Goal: Task Accomplishment & Management: Manage account settings

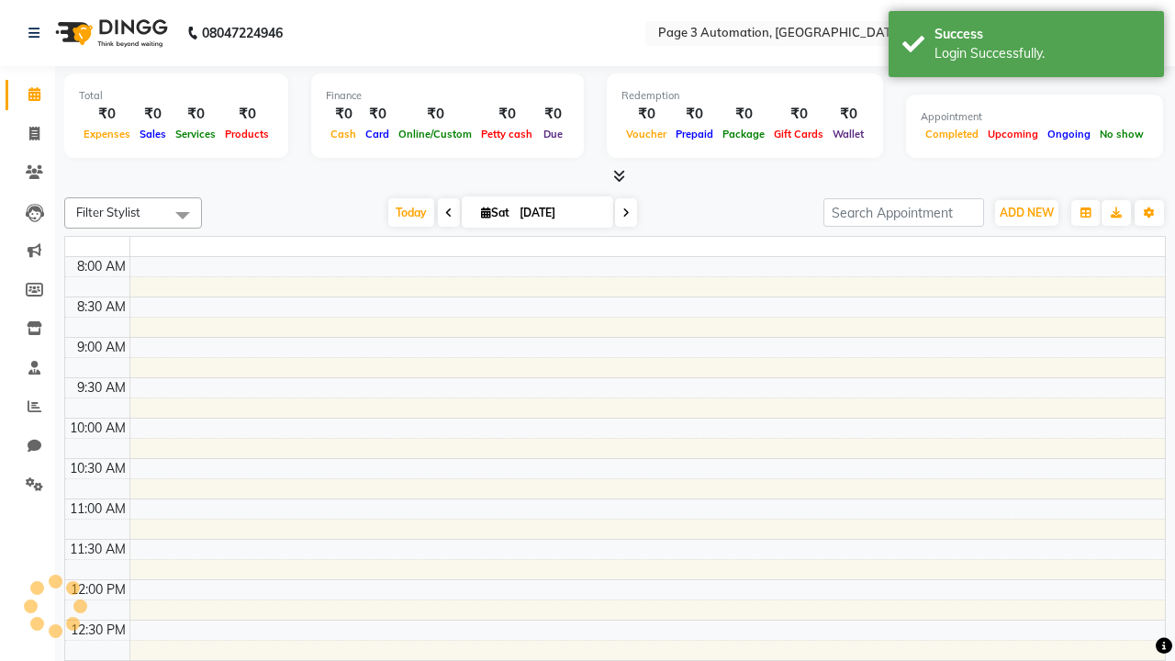
select select "en"
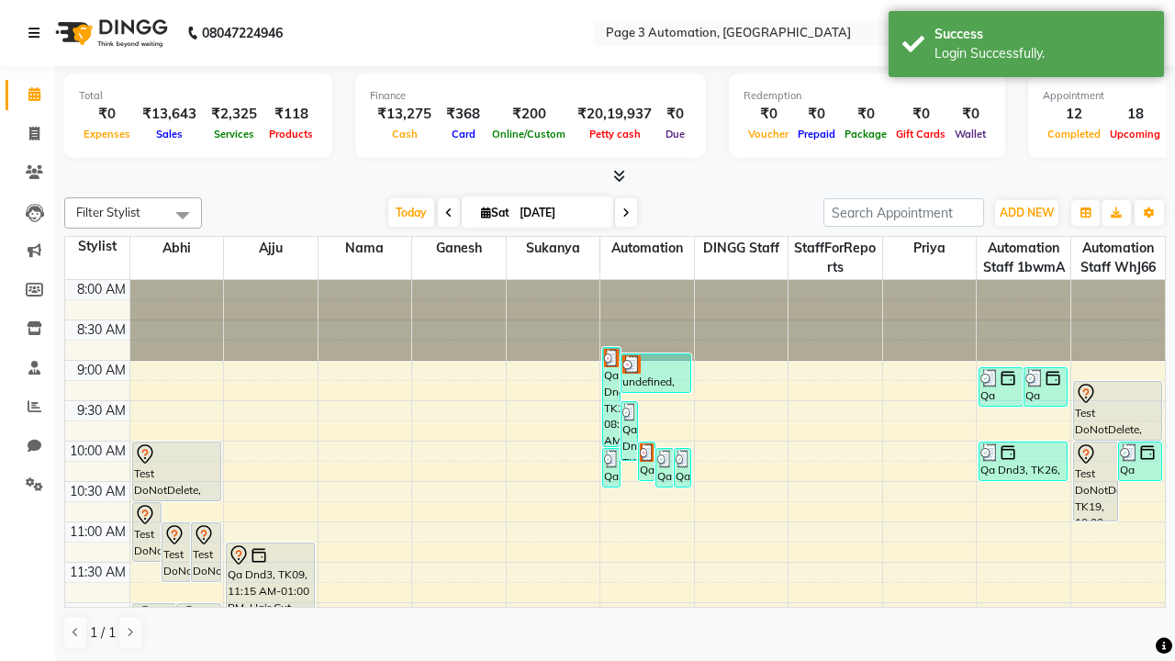
click at [38, 33] on icon at bounding box center [33, 33] width 11 height 13
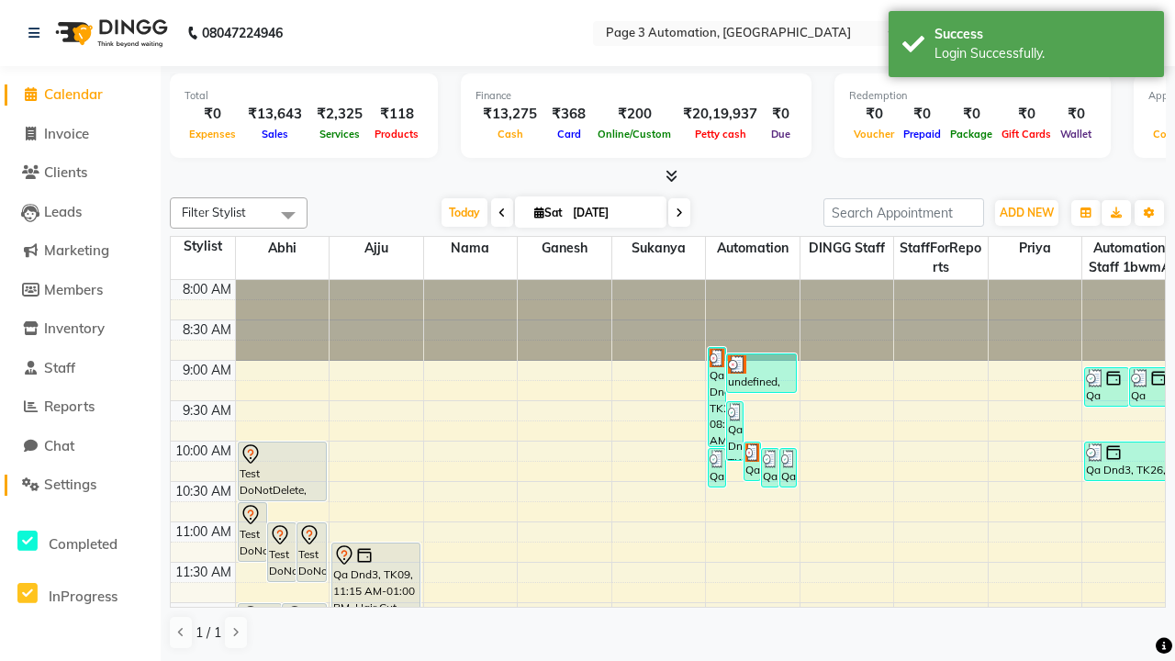
click at [80, 485] on span "Settings" at bounding box center [70, 484] width 52 height 17
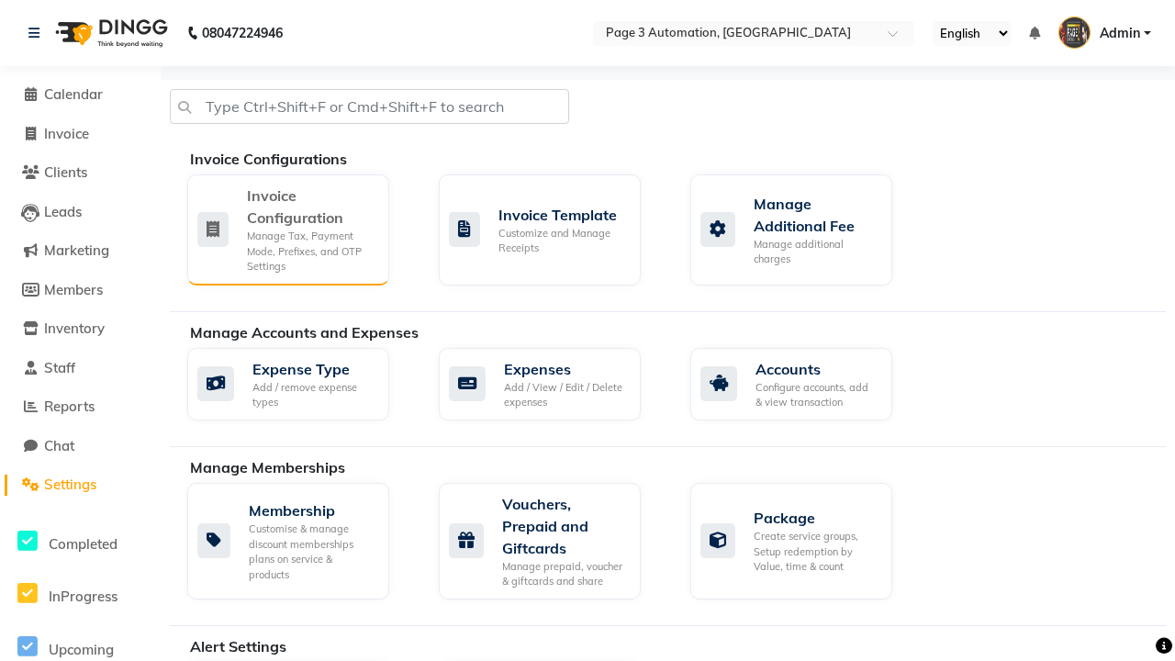
click at [287, 229] on div "Manage Tax, Payment Mode, Prefixes, and OTP Settings" at bounding box center [311, 252] width 128 height 46
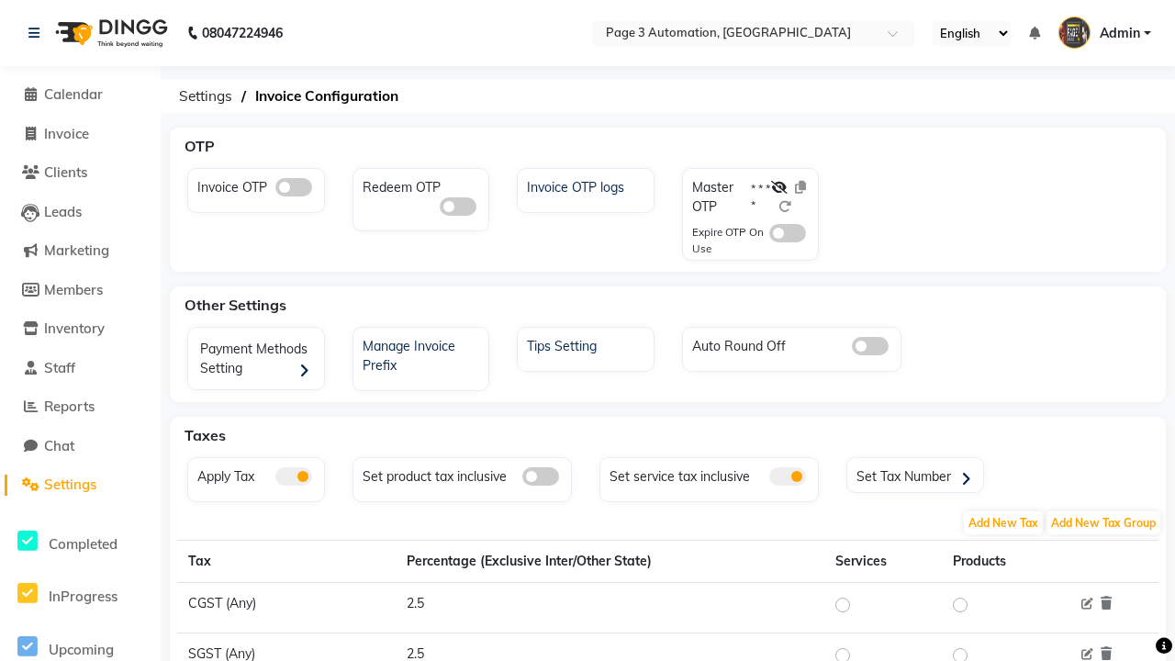
click at [293, 476] on span at bounding box center [293, 476] width 37 height 18
click at [275, 479] on input "checkbox" at bounding box center [275, 479] width 0 height 0
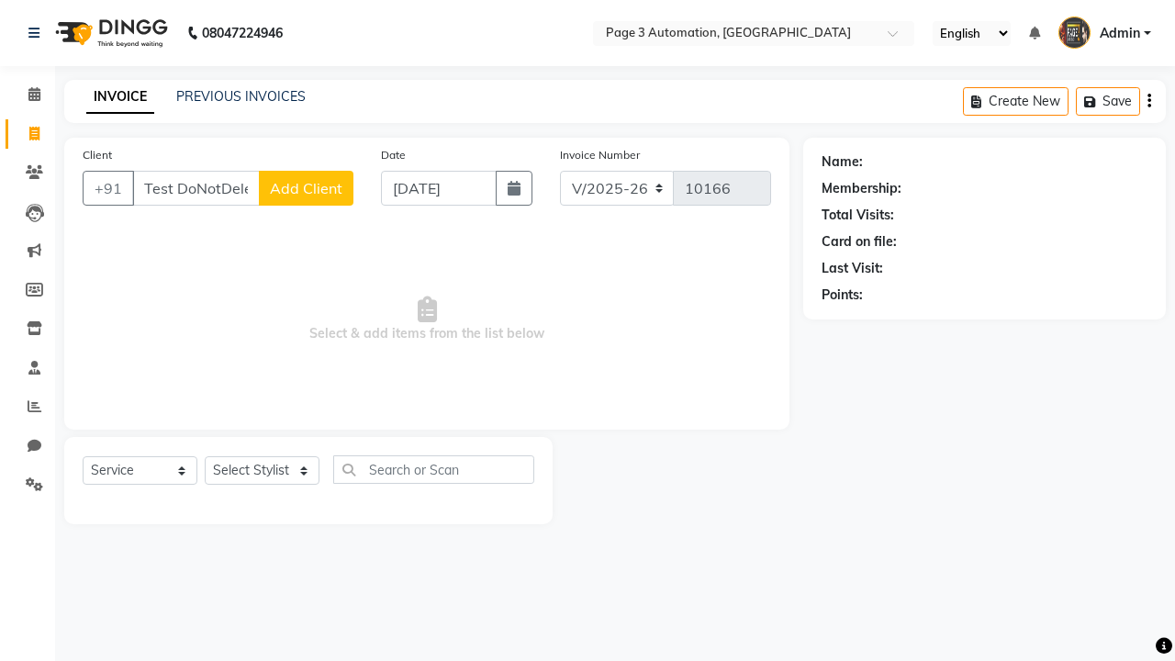
select select "2774"
select select "service"
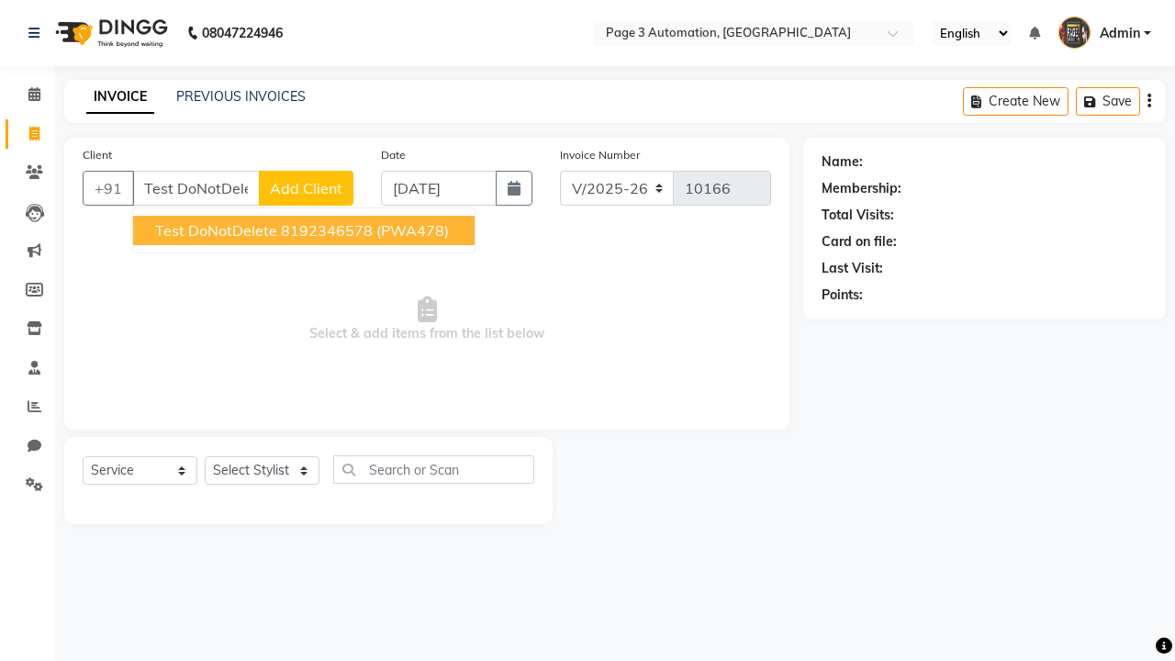
click at [306, 230] on ngb-highlight "8192346578" at bounding box center [327, 230] width 92 height 18
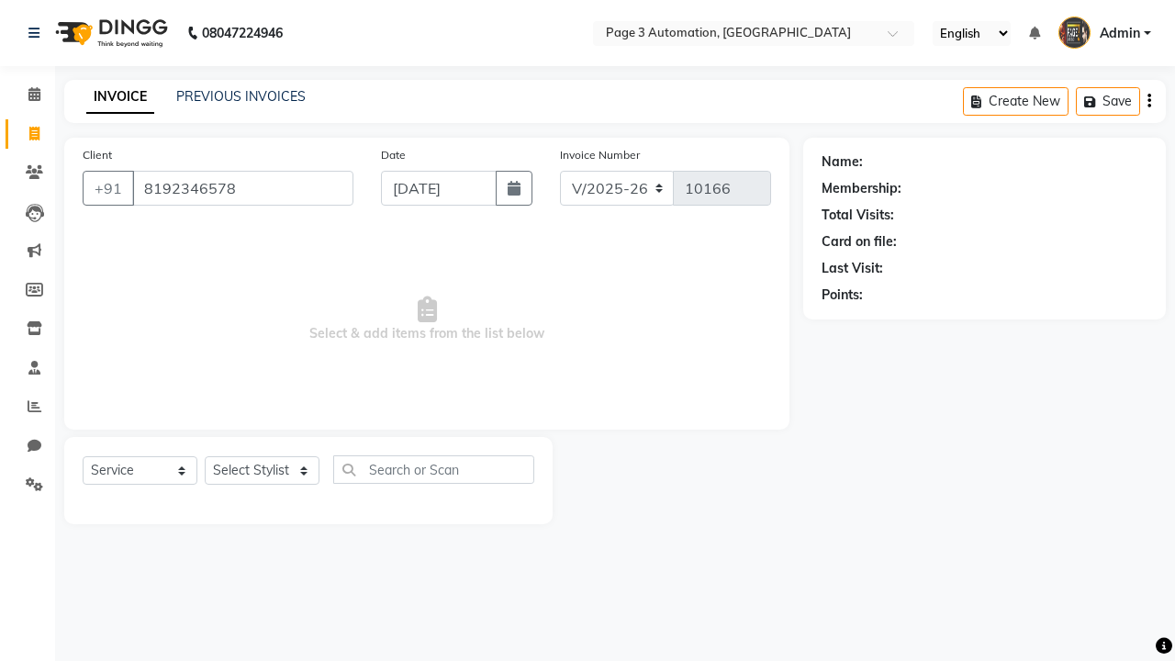
type input "8192346578"
select select "712"
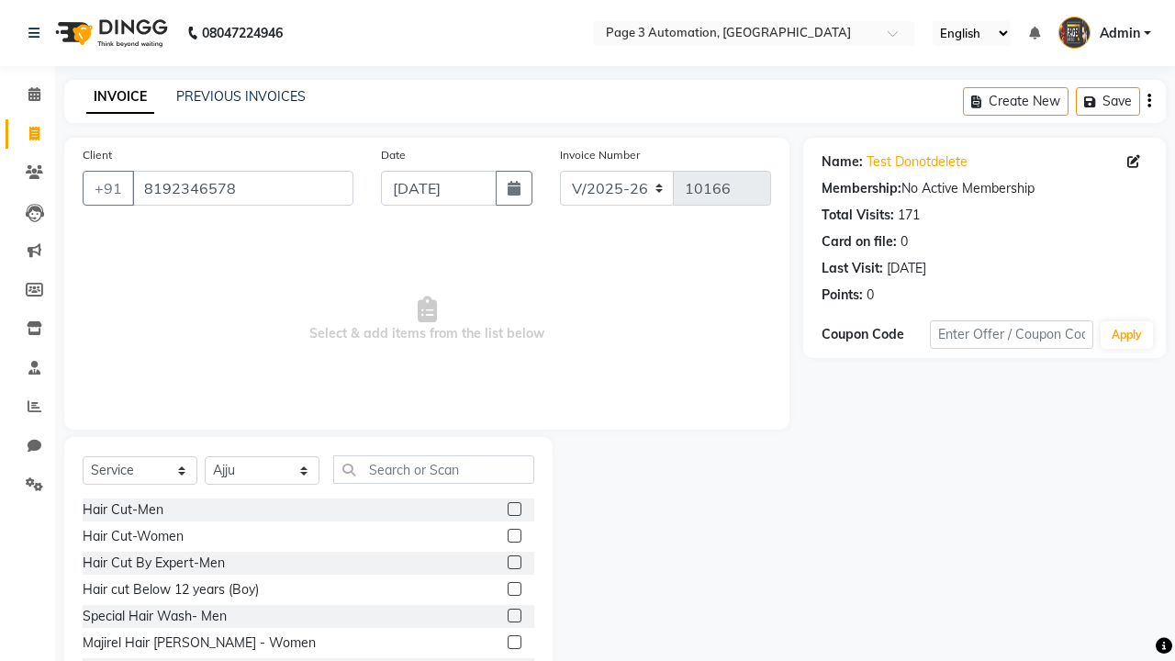
click at [513, 563] on label at bounding box center [515, 562] width 14 height 14
click at [513, 563] on input "checkbox" at bounding box center [514, 563] width 12 height 12
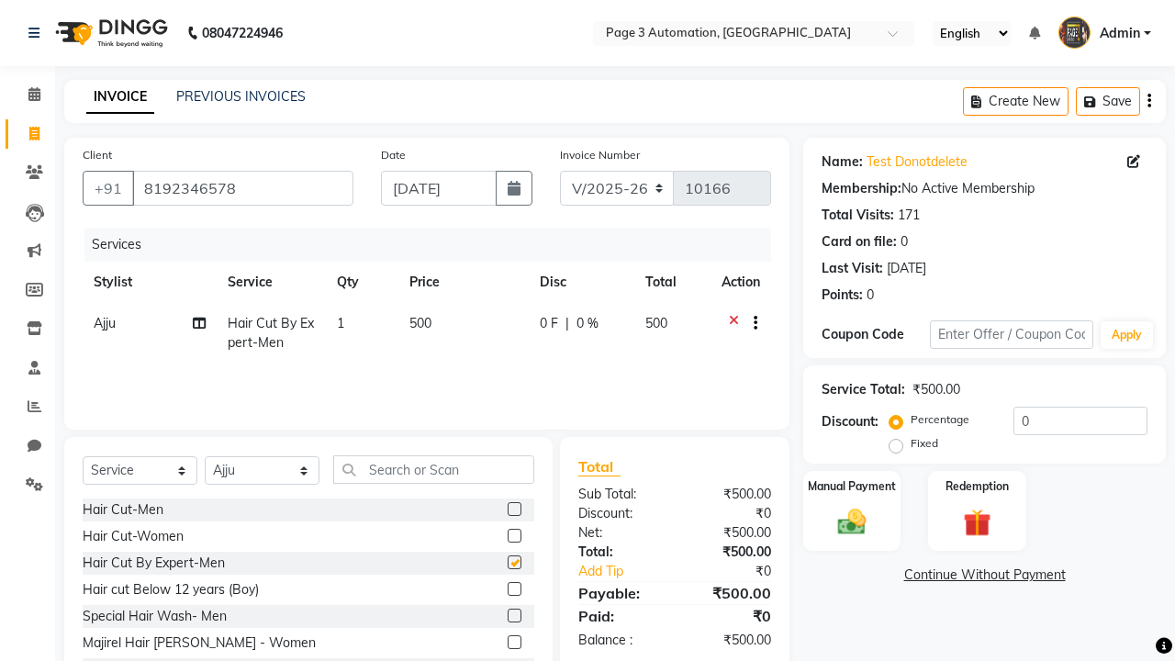
checkbox input "false"
click at [38, 33] on icon at bounding box center [33, 33] width 11 height 13
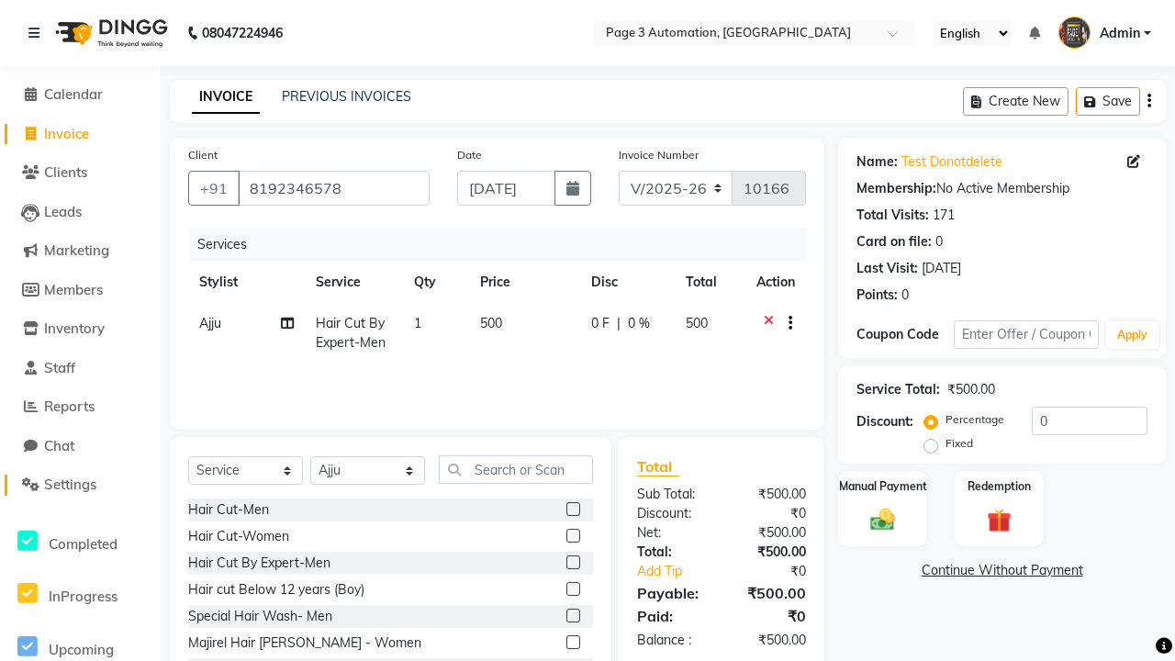
click at [80, 485] on span "Settings" at bounding box center [70, 484] width 52 height 17
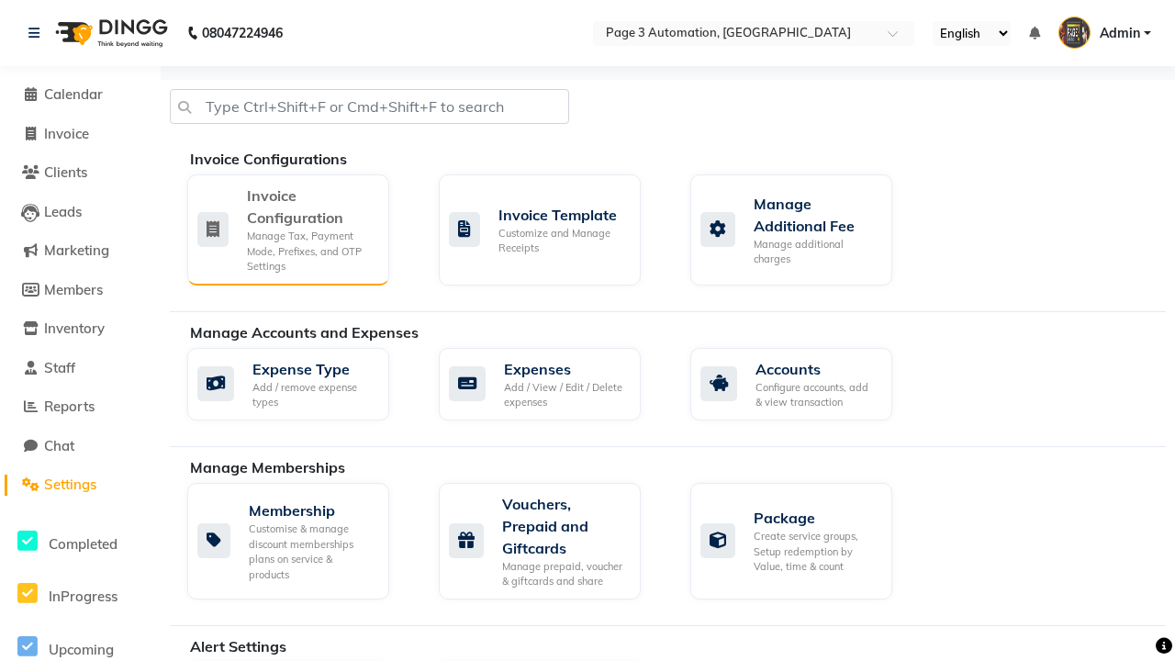
click at [287, 229] on div "Manage Tax, Payment Mode, Prefixes, and OTP Settings" at bounding box center [311, 252] width 128 height 46
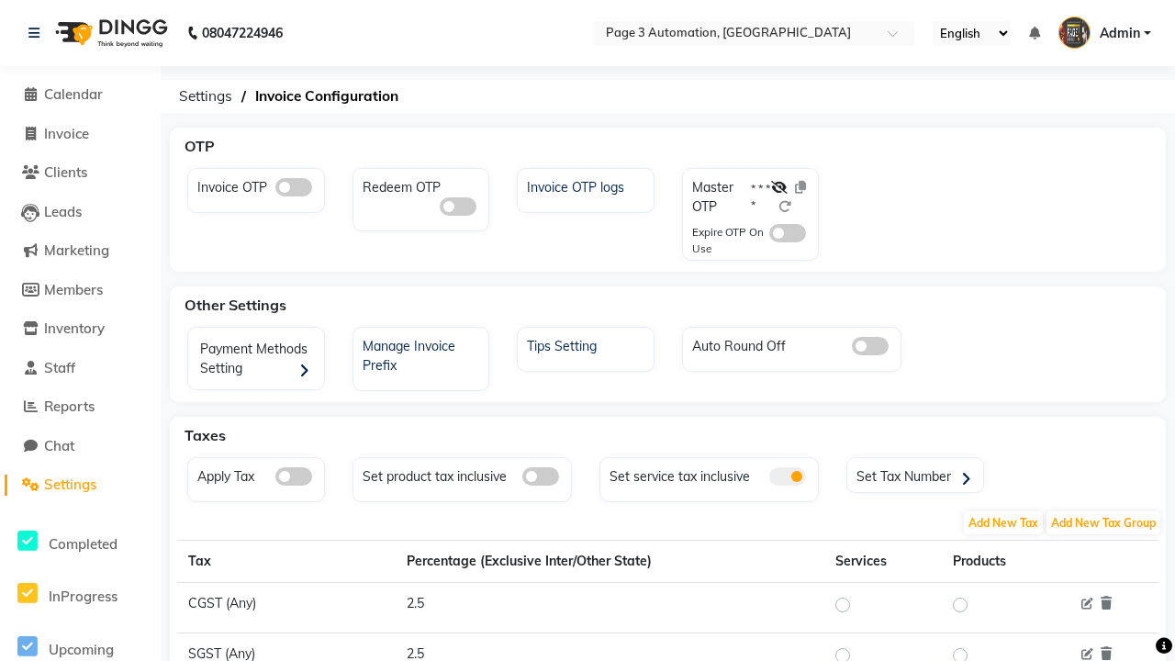
click at [293, 476] on span at bounding box center [293, 476] width 37 height 18
click at [275, 479] on input "checkbox" at bounding box center [275, 479] width 0 height 0
